Goal: Task Accomplishment & Management: Use online tool/utility

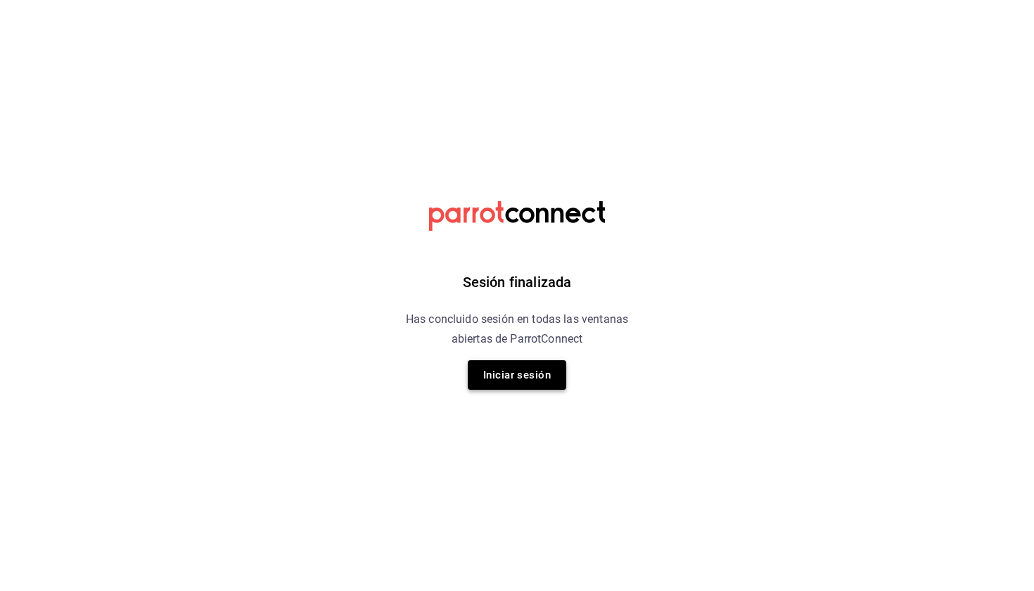
click at [520, 375] on button "Iniciar sesión" at bounding box center [517, 375] width 98 height 30
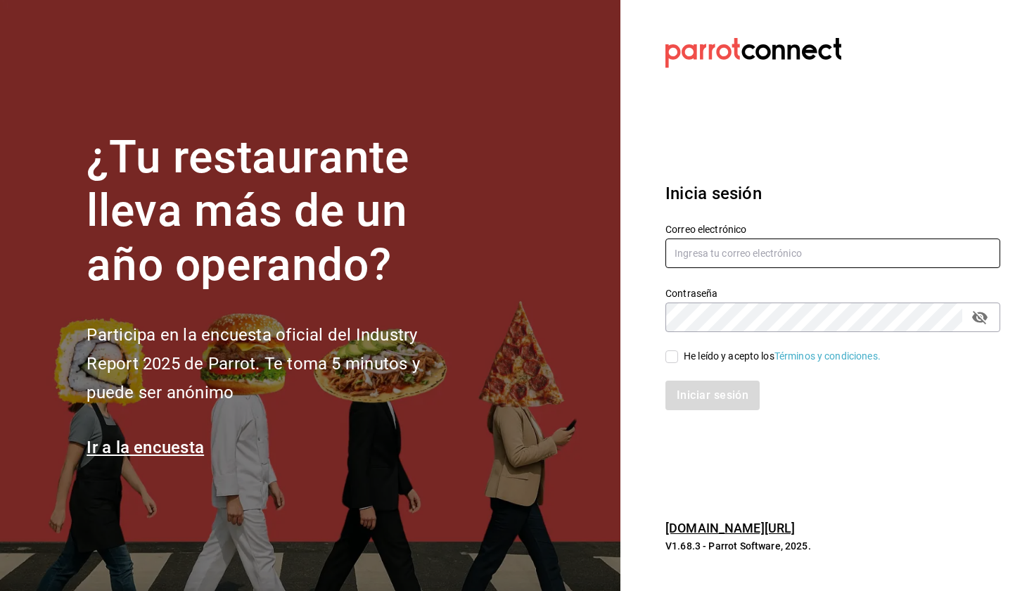
type input "[EMAIL_ADDRESS][DOMAIN_NAME]"
click at [675, 356] on input "He leído y acepto los Términos y condiciones." at bounding box center [671, 356] width 13 height 13
checkbox input "true"
click at [683, 399] on button "Iniciar sesión" at bounding box center [712, 395] width 94 height 30
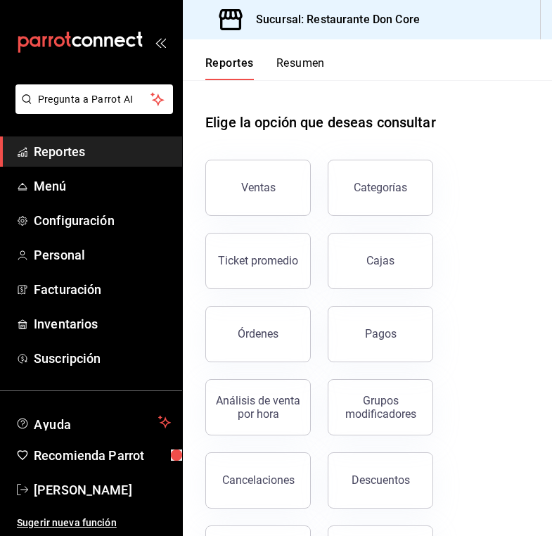
click at [108, 158] on span "Reportes" at bounding box center [102, 151] width 137 height 19
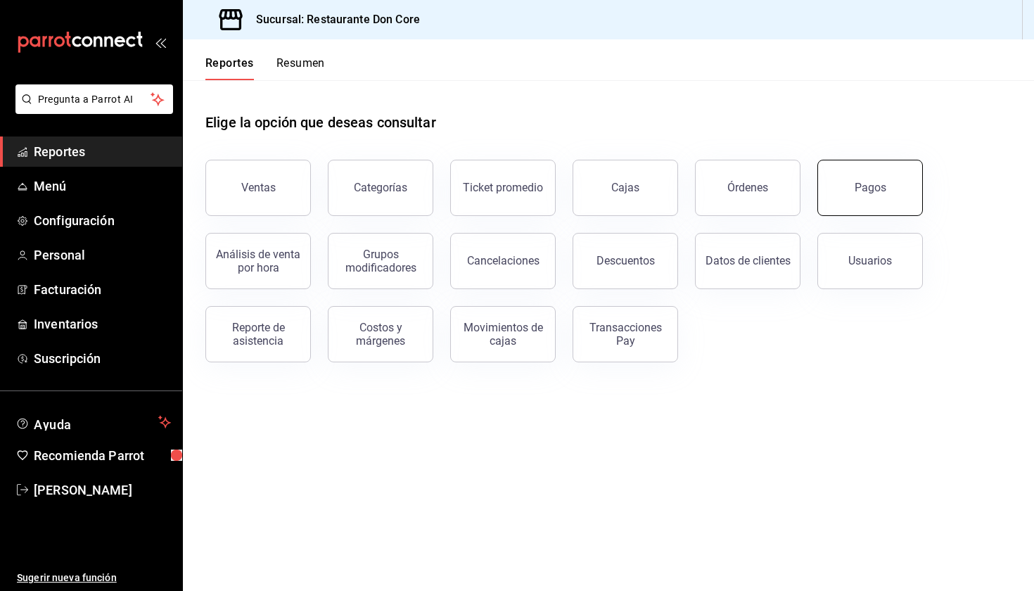
click at [896, 177] on button "Pagos" at bounding box center [869, 188] width 105 height 56
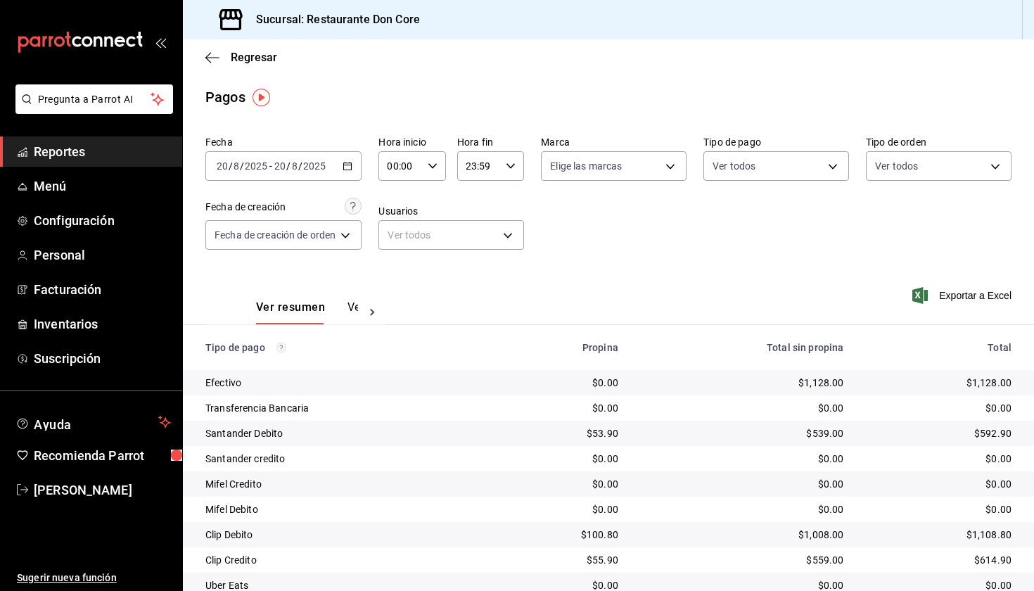
click at [352, 165] on icon "button" at bounding box center [347, 166] width 10 height 10
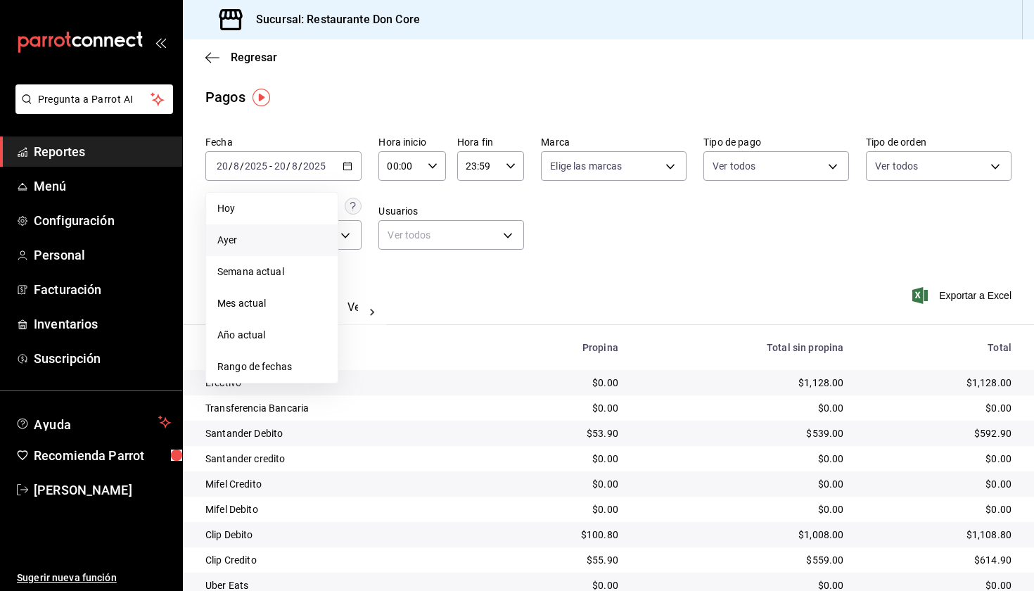
click at [261, 245] on span "Ayer" at bounding box center [271, 240] width 109 height 15
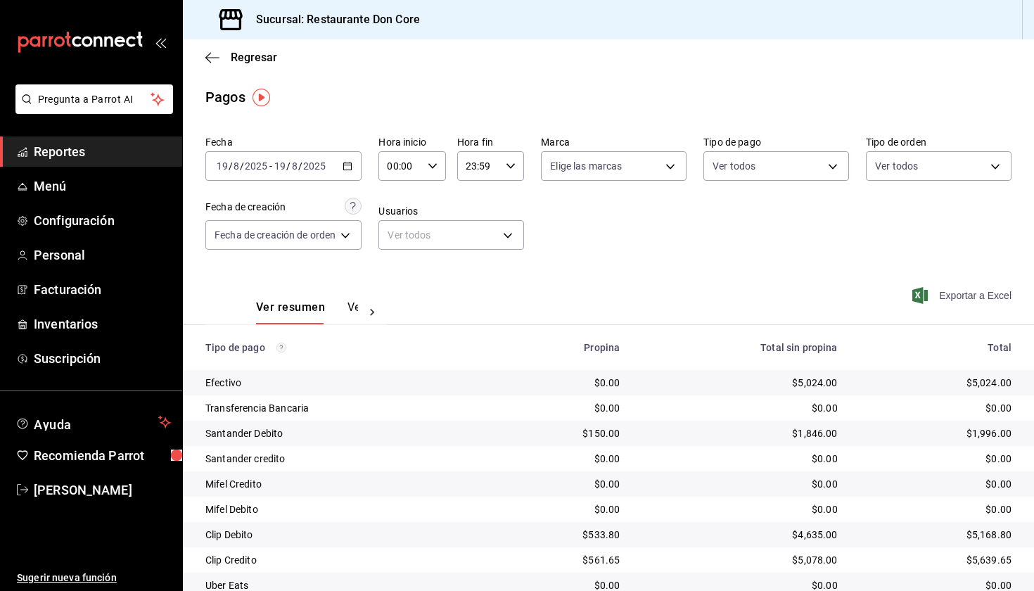
click at [968, 296] on span "Exportar a Excel" at bounding box center [963, 295] width 96 height 17
